Goal: Task Accomplishment & Management: Manage account settings

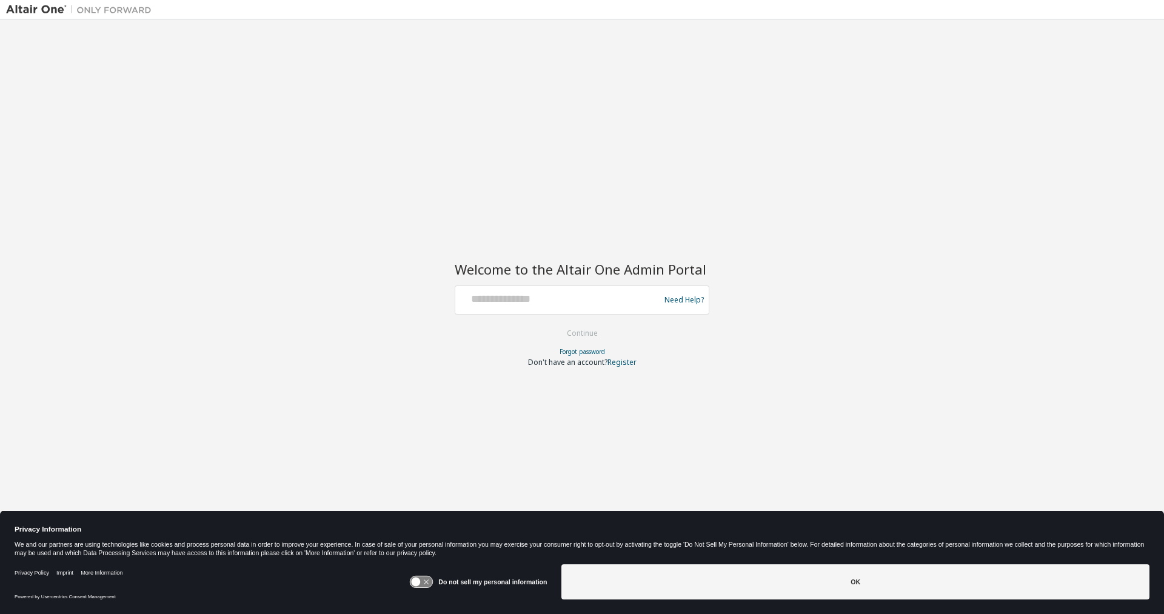
click at [524, 308] on div at bounding box center [559, 300] width 198 height 23
click at [527, 295] on input "text" at bounding box center [559, 298] width 198 height 18
type input "**********"
click at [594, 334] on button "Continue" at bounding box center [582, 333] width 56 height 18
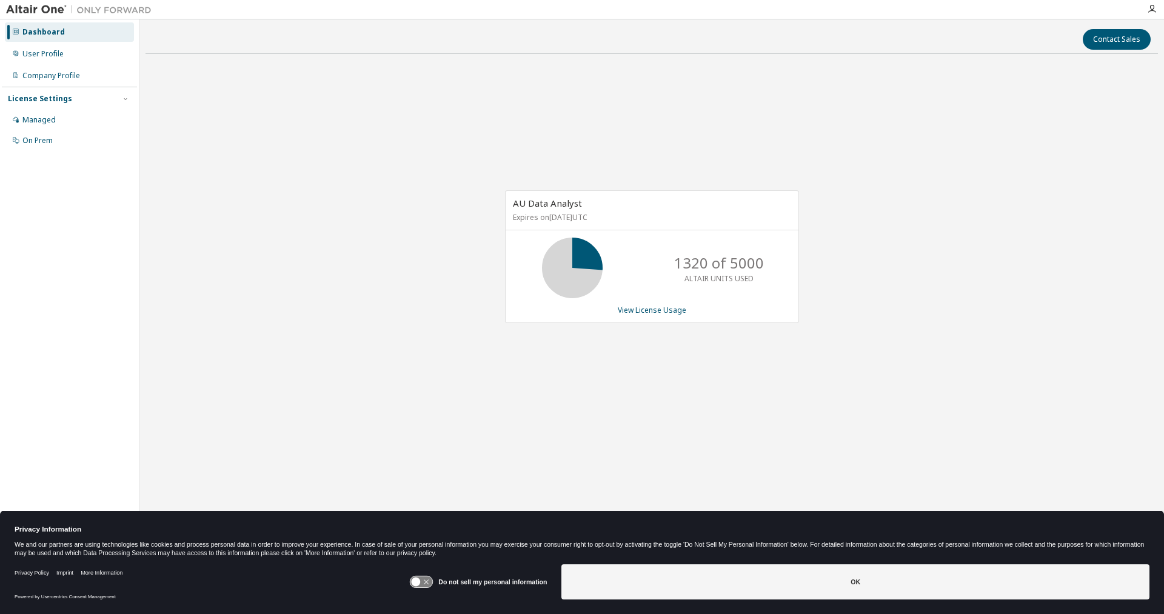
drag, startPoint x: 866, startPoint y: 134, endPoint x: 881, endPoint y: 130, distance: 15.7
click at [866, 134] on div "AU Data Analyst Expires on November 18, 2026 UTC 1320 of 5000 ALTAIR UNITS USED…" at bounding box center [651, 263] width 1012 height 399
click at [1150, 9] on icon "button" at bounding box center [1152, 9] width 10 height 10
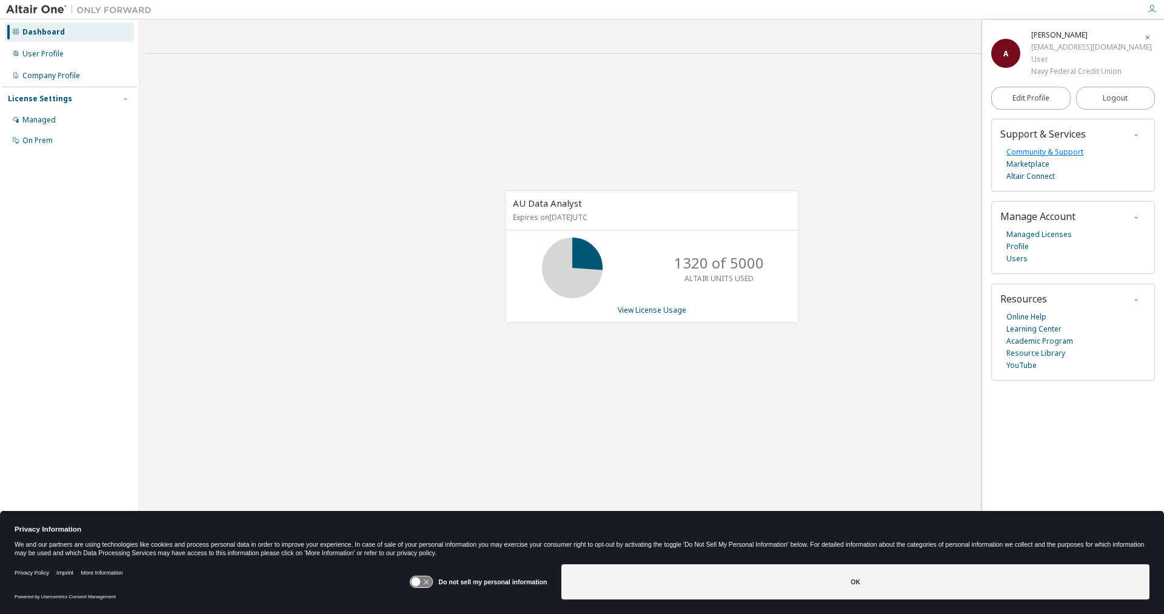
click at [1055, 150] on link "Community & Support" at bounding box center [1044, 152] width 77 height 12
